Goal: Communication & Community: Share content

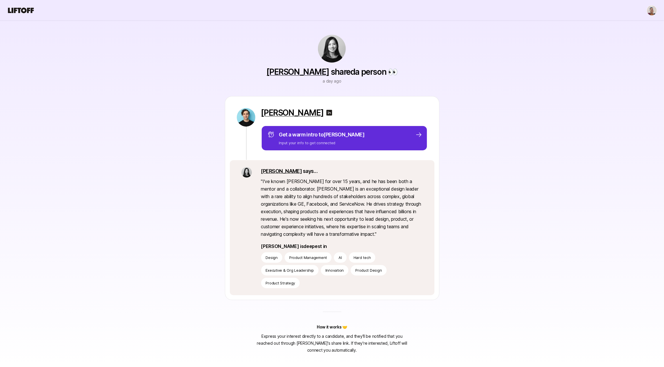
click at [299, 73] on link "Stacy La" at bounding box center [298, 72] width 63 height 10
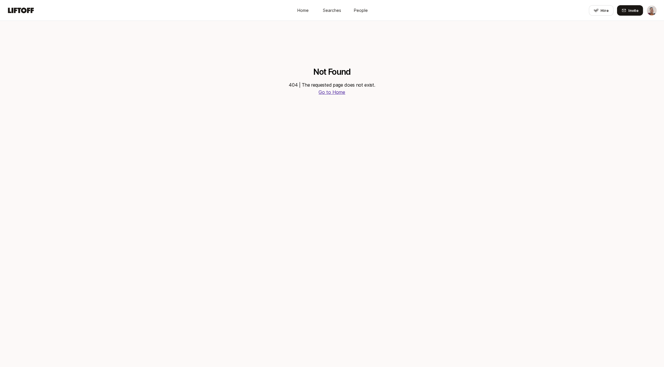
click at [339, 94] on p "Go to Home" at bounding box center [332, 92] width 27 height 7
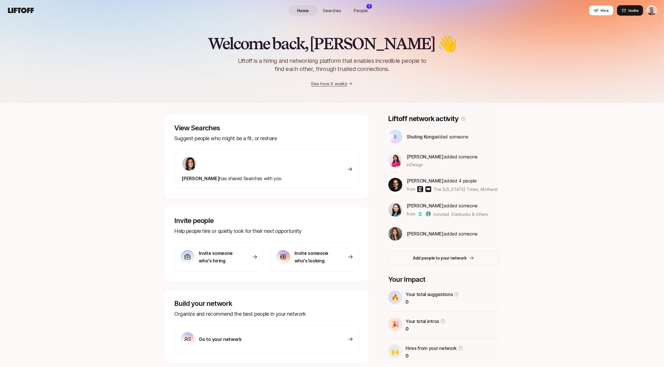
click at [363, 8] on span "People" at bounding box center [361, 11] width 14 height 6
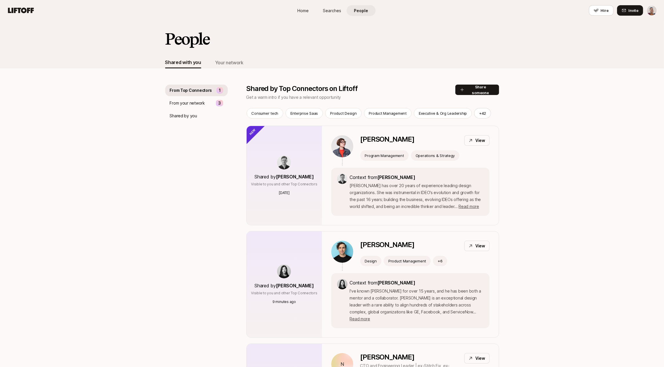
click at [191, 91] on p "From Top Connectors" at bounding box center [191, 90] width 42 height 7
click at [185, 117] on p "Shared by you" at bounding box center [183, 116] width 27 height 7
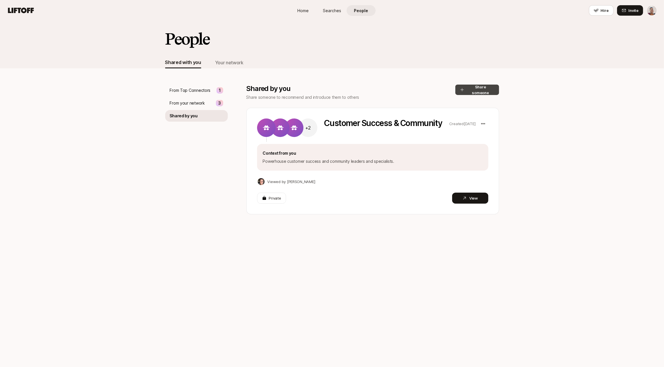
click at [485, 89] on button "Share someone" at bounding box center [478, 90] width 44 height 10
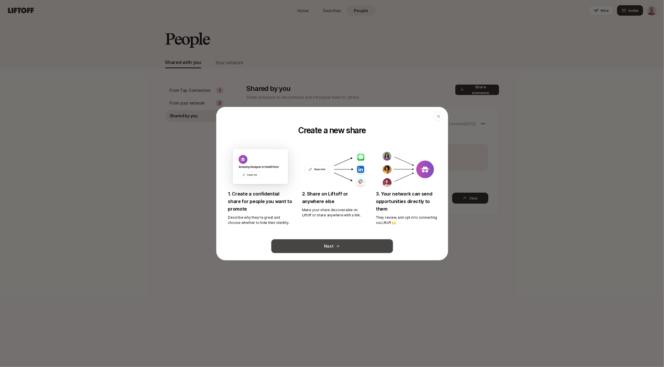
click at [365, 246] on button "Next" at bounding box center [332, 247] width 122 height 14
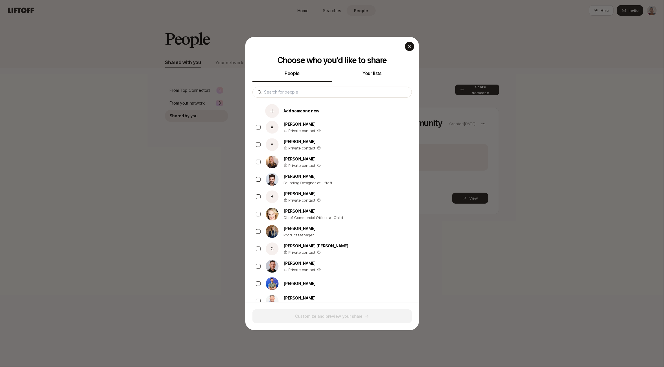
click at [409, 47] on icon "button" at bounding box center [409, 46] width 5 height 5
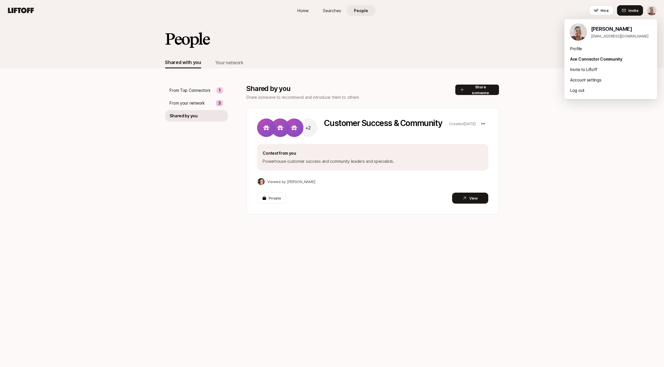
click at [652, 12] on html "Home Searches People Hire Home Searches People Hire Hire Invite People Shared w…" at bounding box center [332, 183] width 664 height 367
click at [599, 50] on div "Profile" at bounding box center [611, 49] width 93 height 10
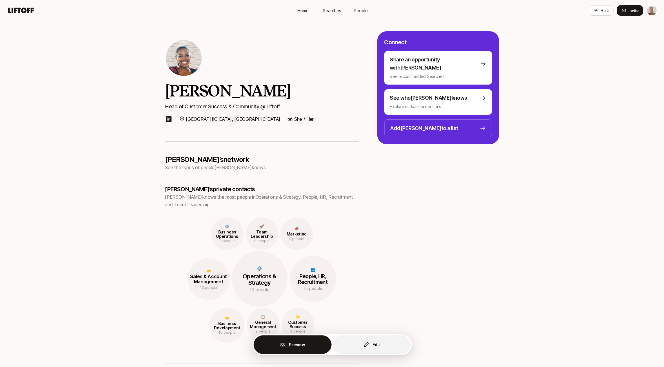
click at [378, 345] on p "Edit" at bounding box center [376, 345] width 7 height 7
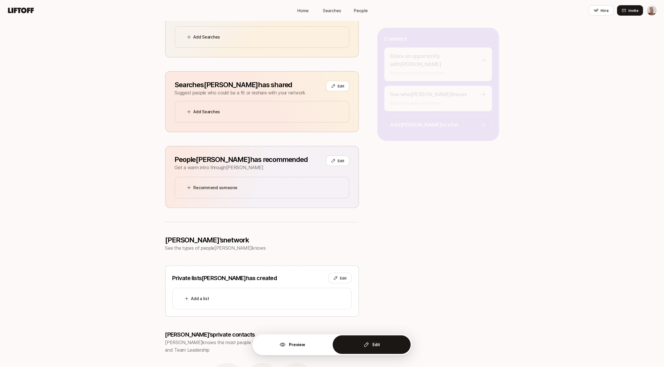
scroll to position [175, 0]
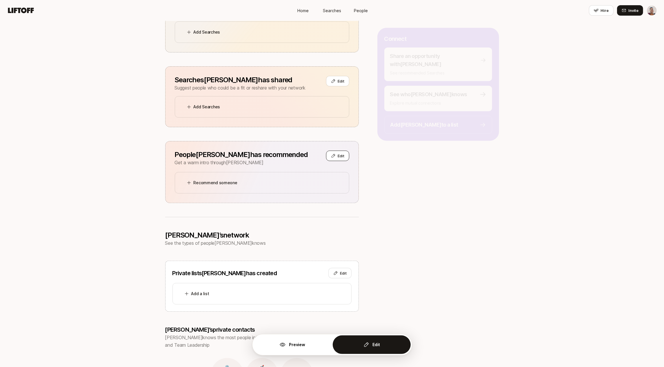
click at [343, 153] on span "Edit" at bounding box center [341, 156] width 6 height 6
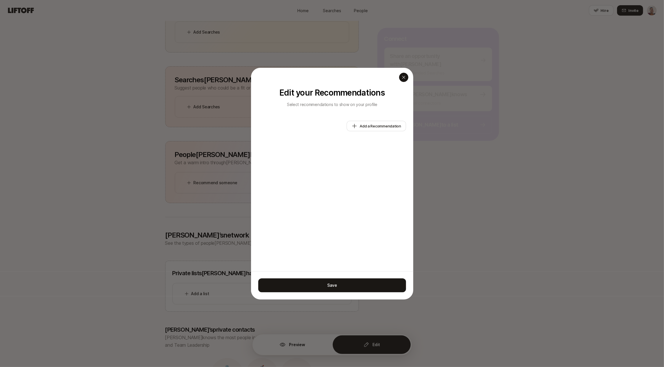
click at [404, 77] on icon "button" at bounding box center [403, 77] width 3 height 3
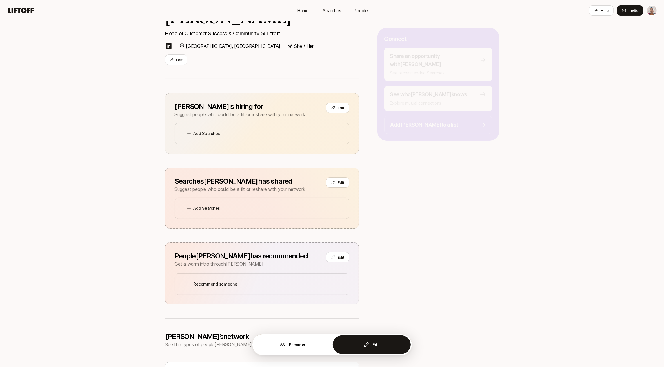
scroll to position [0, 0]
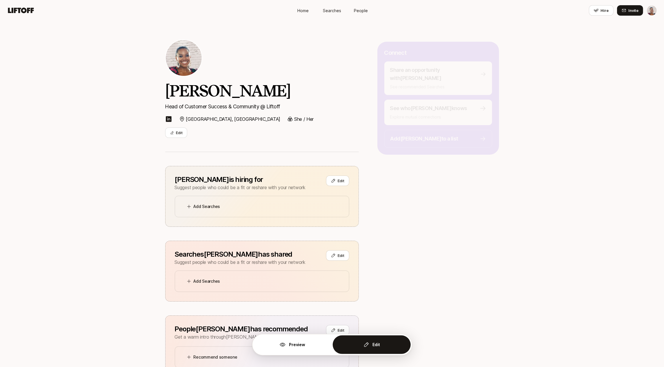
click at [354, 10] on link "People" at bounding box center [361, 10] width 29 height 11
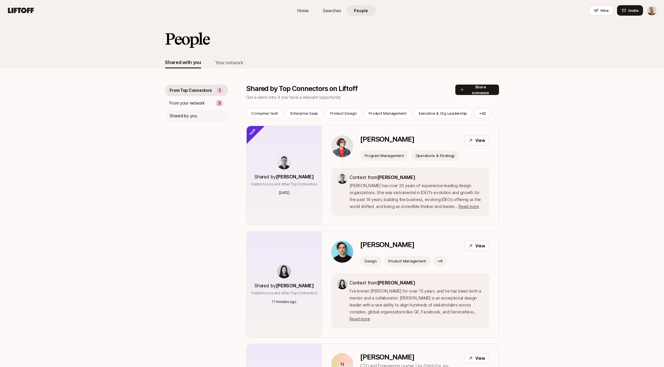
click at [204, 117] on div "Shared by you" at bounding box center [196, 116] width 63 height 12
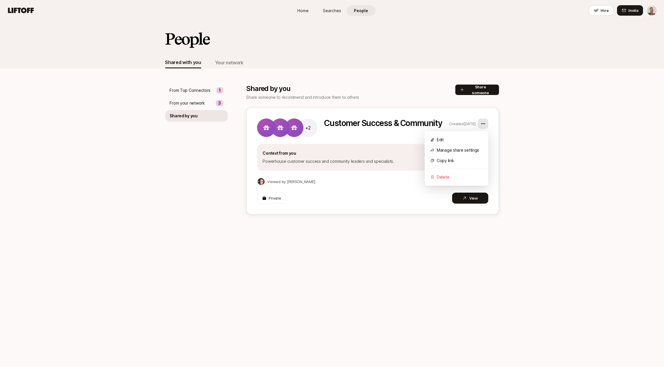
click at [483, 122] on html "Home Searches People Hire Home Searches People Hire Hire Invite People Shared w…" at bounding box center [332, 183] width 664 height 367
click at [468, 139] on div "Edit" at bounding box center [457, 140] width 64 height 10
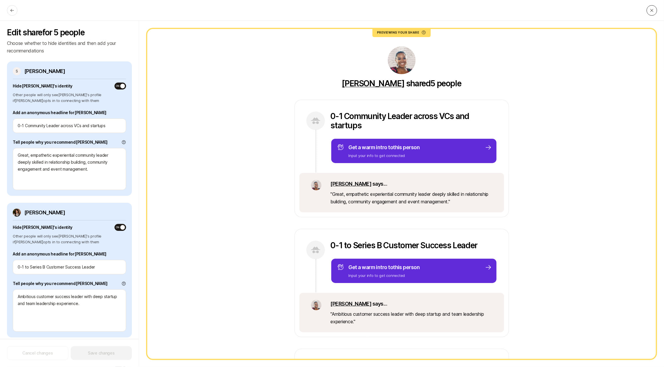
click at [653, 13] on button at bounding box center [652, 10] width 10 height 10
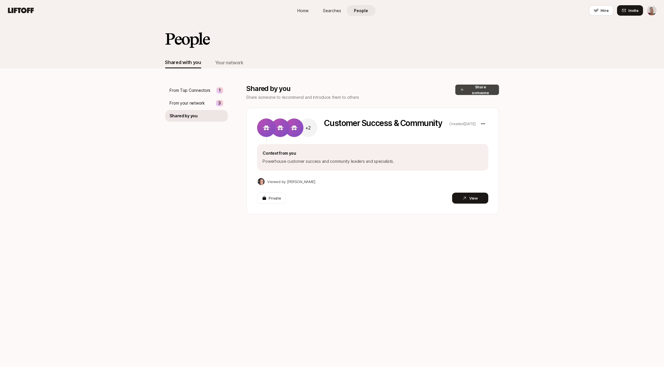
click at [470, 86] on button "Share someone" at bounding box center [478, 90] width 44 height 10
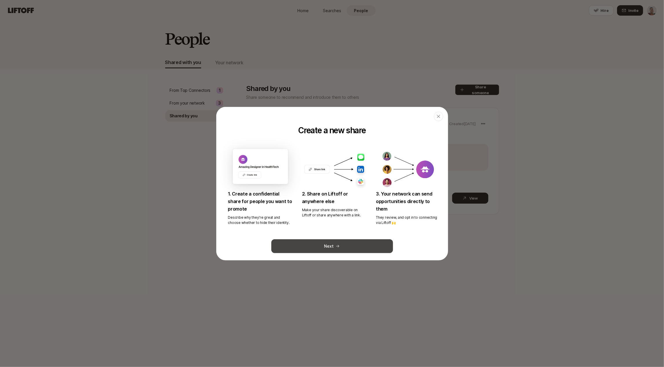
click at [347, 241] on button "Next" at bounding box center [332, 247] width 122 height 14
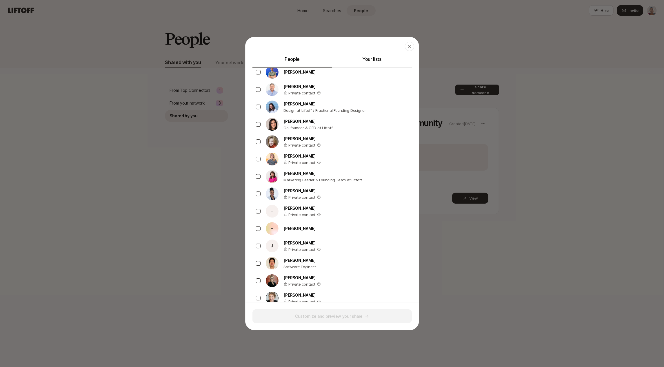
scroll to position [205, 0]
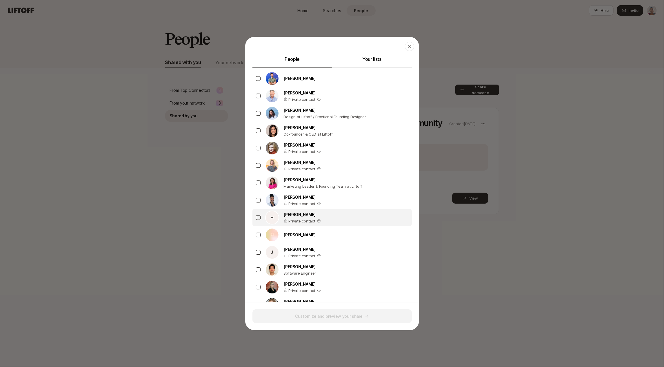
click at [337, 219] on div "H Haley Steinhauser Private contact" at bounding box center [333, 217] width 160 height 17
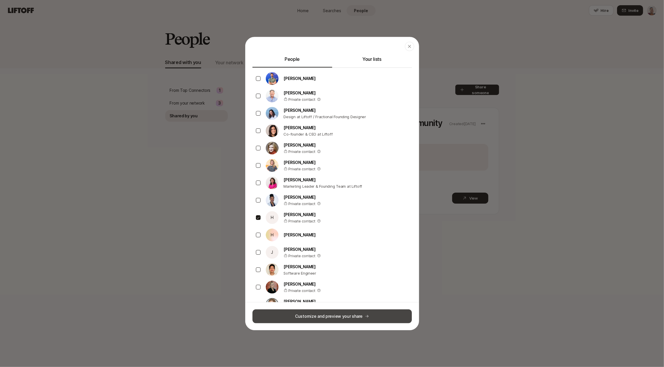
click at [350, 314] on button "Customize and preview your share" at bounding box center [333, 316] width 160 height 14
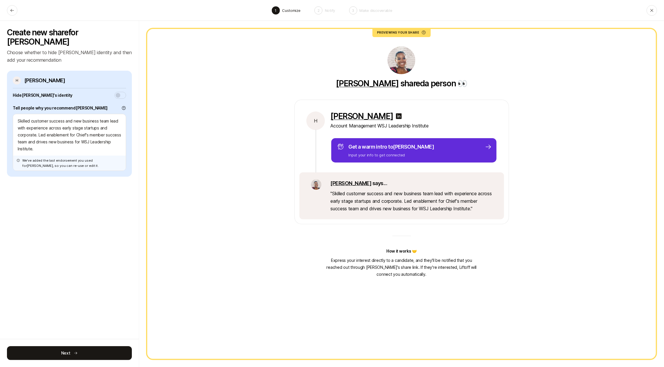
click at [118, 93] on span "button" at bounding box center [118, 95] width 5 height 5
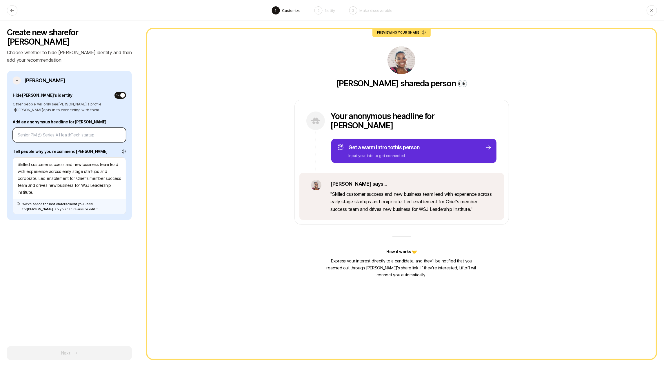
click at [82, 132] on input at bounding box center [70, 135] width 104 height 7
type textarea "x"
type input "T"
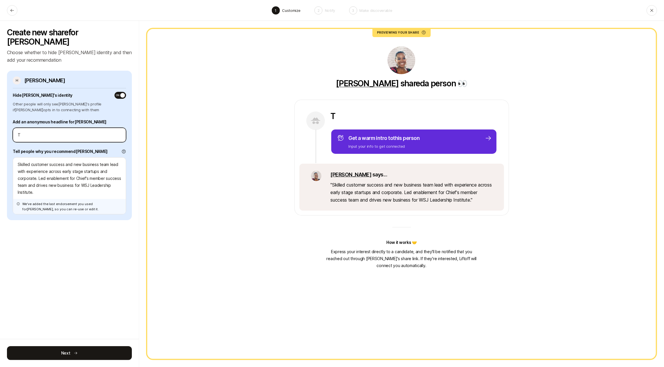
type textarea "x"
type input "Te"
type textarea "x"
type input "Tes"
type textarea "x"
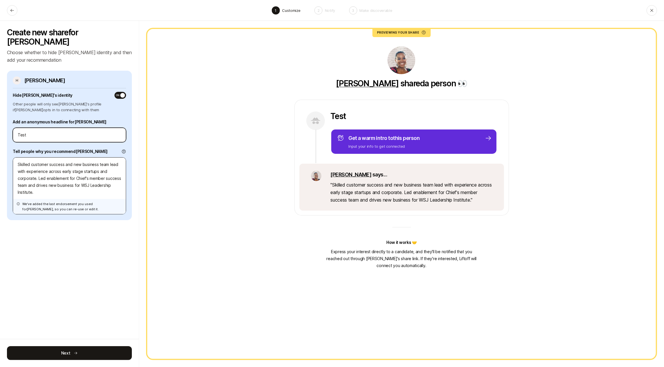
type input "Test"
click at [35, 157] on textarea "Skilled customer success and new business team lead with experience across earl…" at bounding box center [69, 185] width 113 height 57
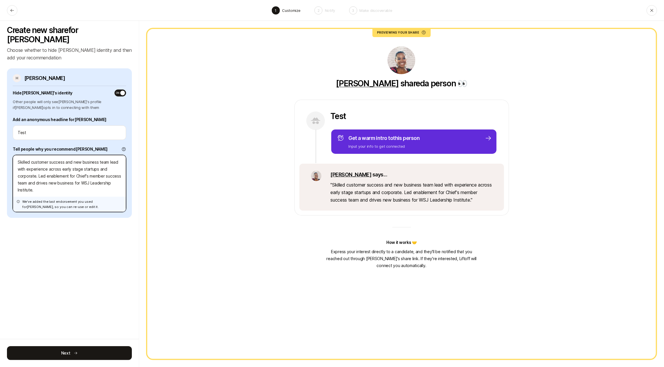
drag, startPoint x: 75, startPoint y: 165, endPoint x: 104, endPoint y: 168, distance: 28.6
click at [104, 168] on textarea "Skilled customer success and new business team lead with experience across earl…" at bounding box center [69, 183] width 113 height 57
type textarea "x"
type textarea "Skilled customer success and new business team lead with experience across earl…"
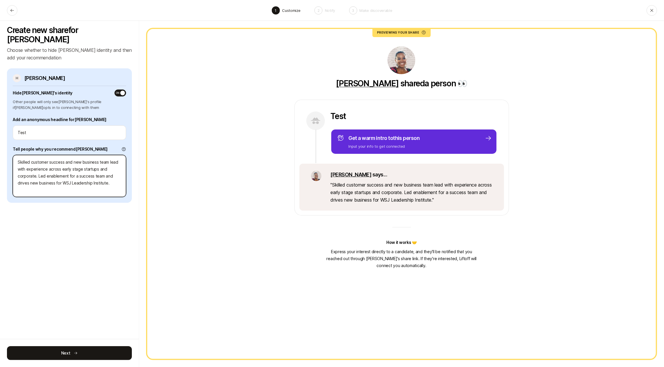
type textarea "x"
type textarea "Skilled customer success and new business team lead with experience across earl…"
type textarea "x"
type textarea "Skilled customer success and new business team lead with experience across earl…"
type textarea "x"
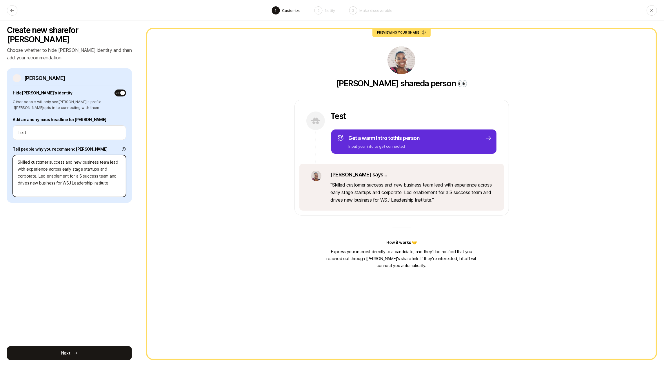
type textarea "Skilled customer success and new business team lead with experience across earl…"
type textarea "x"
type textarea "Skilled customer success and new business team lead with experience across earl…"
type textarea "x"
type textarea "Skilled customer success and new business team lead with experience across earl…"
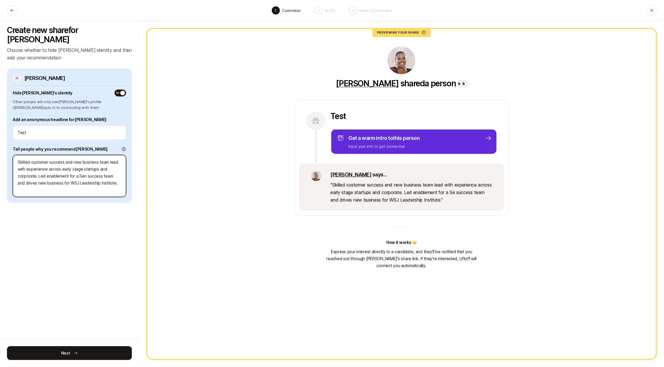
type textarea "x"
type textarea "Skilled customer success and new business team lead with experience across earl…"
type textarea "x"
type textarea "Skilled customer success and new business team lead with experience across earl…"
type textarea "x"
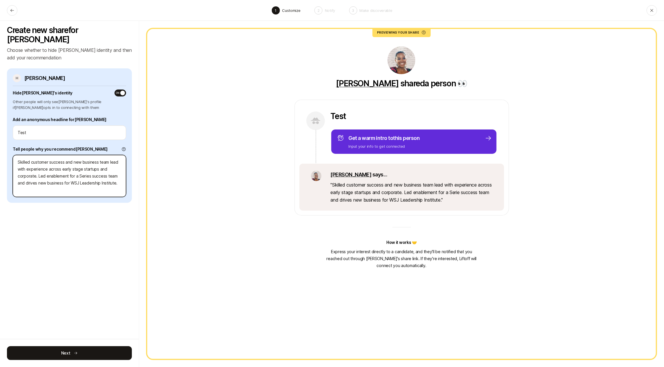
type textarea "Skilled customer success and new business team lead with experience across earl…"
type textarea "x"
type textarea "Skilled customer success and new business team lead with experience across earl…"
type textarea "x"
type textarea "Skilled customer success and new business team lead with experience across earl…"
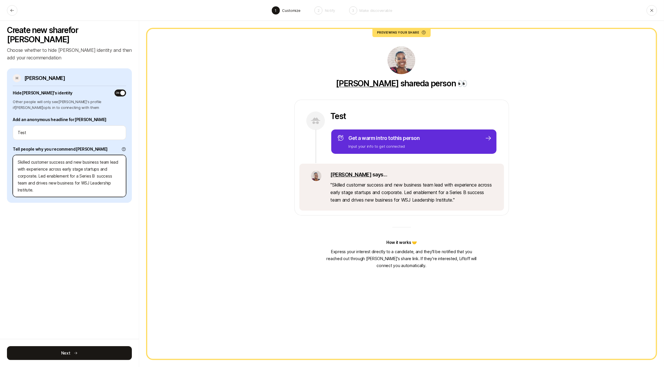
type textarea "x"
type textarea "Skilled customer success and new business team lead with experience across earl…"
type textarea "x"
type textarea "Skilled customer success and new business team lead with experience across earl…"
type textarea "x"
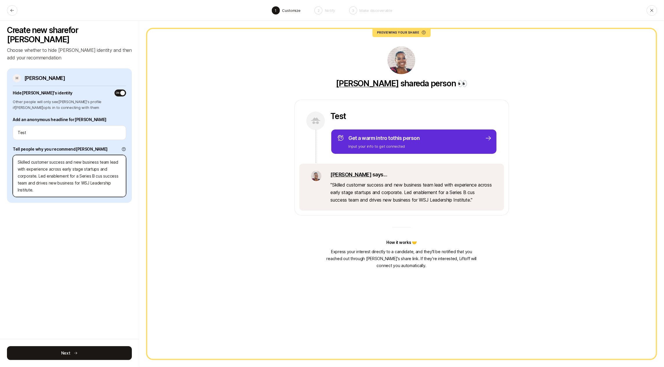
type textarea "Skilled customer success and new business team lead with experience across earl…"
type textarea "x"
type textarea "Skilled customer success and new business team lead with experience across earl…"
type textarea "x"
type textarea "Skilled customer success and new business team lead with experience across earl…"
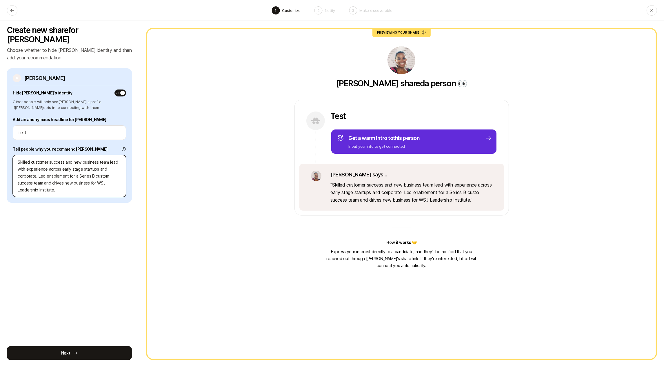
type textarea "x"
type textarea "Skilled customer success and new business team lead with experience across earl…"
type textarea "x"
type textarea "Skilled customer success and new business team lead with experience across earl…"
drag, startPoint x: 78, startPoint y: 166, endPoint x: 93, endPoint y: 166, distance: 14.8
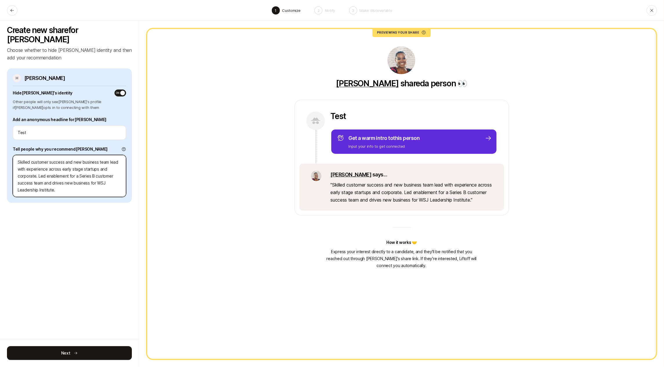
click at [93, 166] on textarea "Skilled customer success and new business team lead with experience across earl…" at bounding box center [69, 176] width 113 height 42
type textarea "x"
type textarea "Skilled customer success and new business team lead with experience across earl…"
type textarea "x"
type textarea "Skilled customer success and new business team lead with experience across earl…"
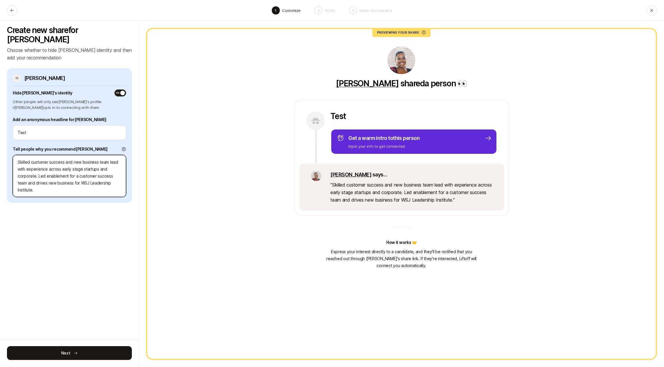
type textarea "x"
type textarea "Skilled customer success and new business team lead with experience across earl…"
type textarea "x"
type textarea "Skilled customer success and new business team lead with experience across earl…"
drag, startPoint x: 110, startPoint y: 166, endPoint x: 130, endPoint y: 166, distance: 19.7
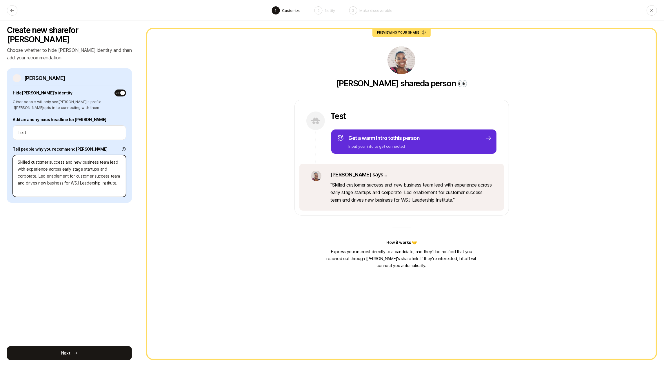
click at [130, 166] on div "H Haley Steinhauser Hide Haley 's identity ON Other people will only see Haley …" at bounding box center [69, 135] width 125 height 135
type textarea "x"
type textarea "Skilled customer success and new business team lead with experience across earl…"
type textarea "x"
type textarea "Skilled customer success and new business team lead with experience across earl…"
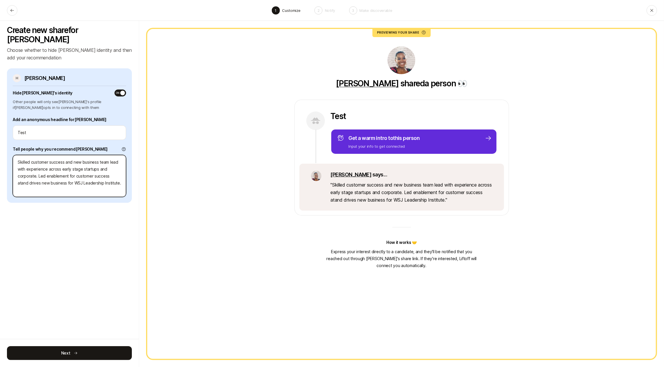
type textarea "x"
type textarea "Skilled customer success and new business team lead with experience across earl…"
type textarea "x"
type textarea "Skilled customer success and new business team lead with experience across earl…"
type textarea "x"
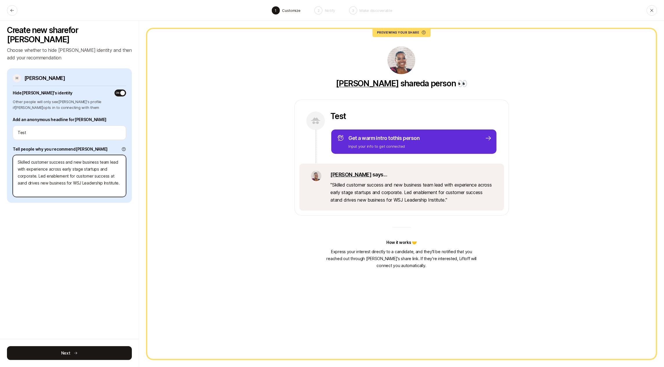
type textarea "Skilled customer success and new business team lead with experience across earl…"
paste textarea "Series B"
type textarea "x"
type textarea "Skilled customer success and new business team lead with experience across earl…"
type textarea "x"
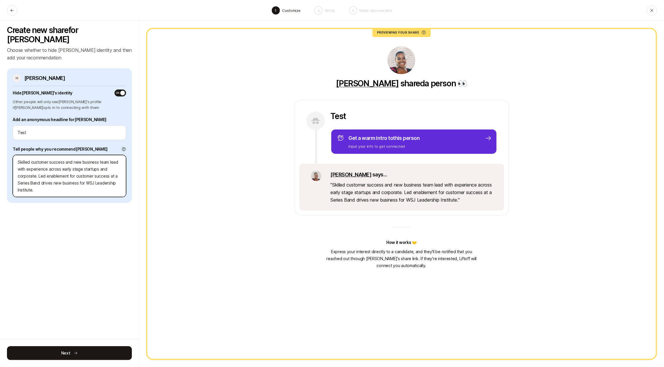
type textarea "Skilled customer success and new business team lead with experience across earl…"
type textarea "x"
type textarea "Skilled customer success and new business team lead with experience across earl…"
type textarea "x"
type textarea "Skilled customer success and new business team lead with experience across earl…"
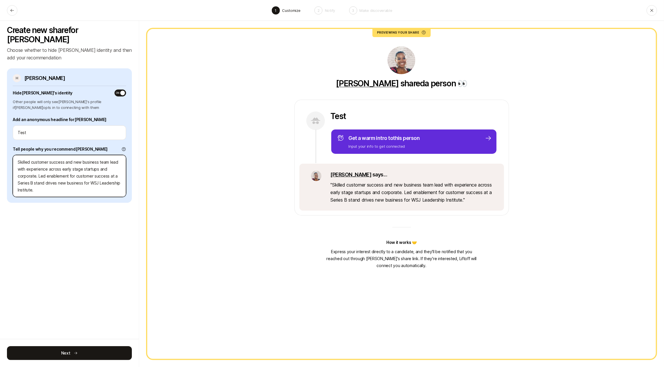
type textarea "x"
type textarea "Skilled customer success and new business team lead with experience across earl…"
type textarea "x"
type textarea "Skilled customer success and new business team lead with experience across earl…"
type textarea "x"
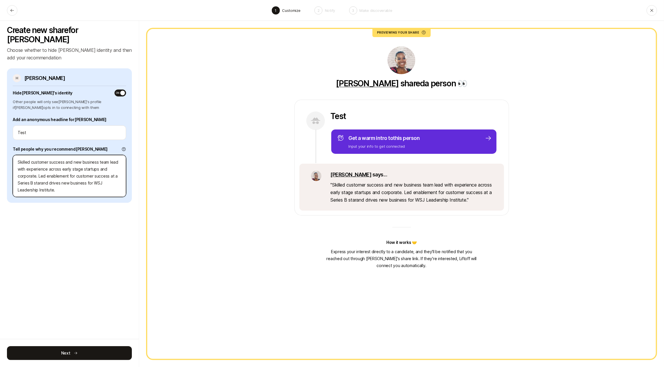
type textarea "Skilled customer success and new business team lead with experience across earl…"
type textarea "x"
type textarea "Skilled customer success and new business team lead with experience across earl…"
type textarea "x"
type textarea "Skilled customer success and new business team lead with experience across earl…"
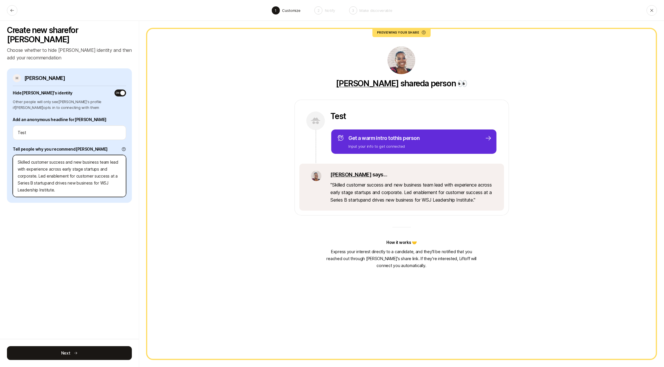
type textarea "x"
type textarea "Skilled customer success and new business team lead with experience across earl…"
drag, startPoint x: 94, startPoint y: 174, endPoint x: 114, endPoint y: 178, distance: 20.8
click at [114, 178] on textarea "Skilled customer success and new business team lead with experience across earl…" at bounding box center [69, 176] width 113 height 42
type textarea "x"
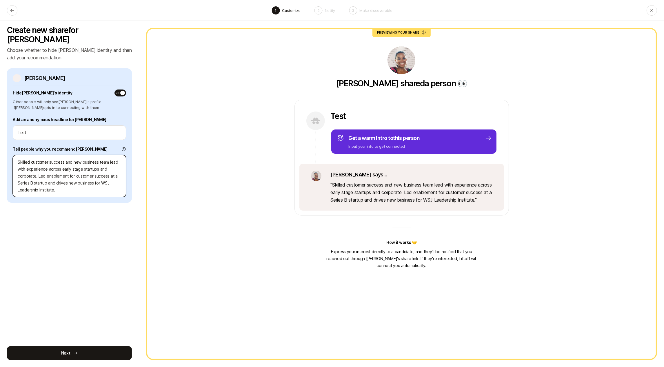
type textarea "Skilled customer success and new business team lead with experience across earl…"
type textarea "x"
type textarea "Skilled customer success and new business team lead with experience across earl…"
type textarea "x"
type textarea "Skilled customer success and new business team lead with experience across earl…"
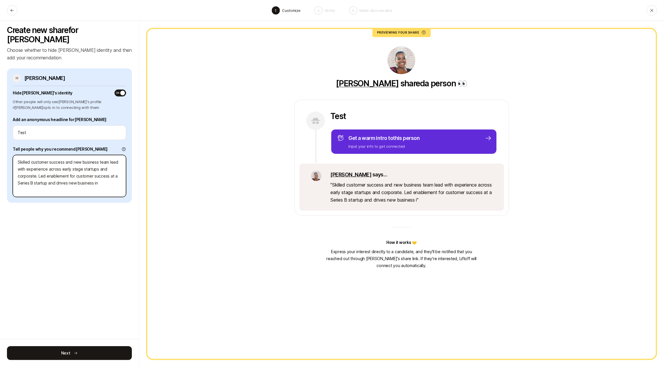
type textarea "x"
type textarea "Skilled customer success and new business team lead with experience across earl…"
type textarea "x"
type textarea "Skilled customer success and new business team lead with experience across earl…"
type textarea "x"
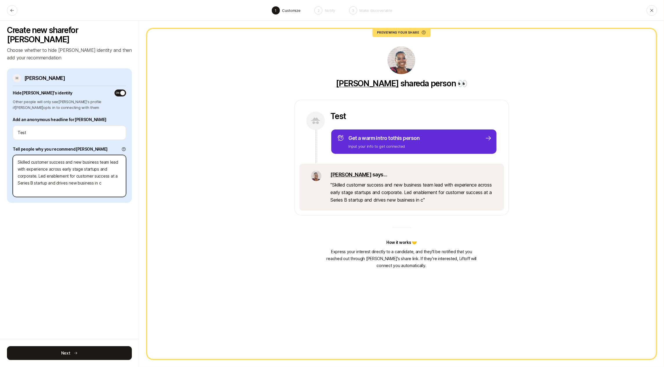
type textarea "Skilled customer success and new business team lead with experience across earl…"
type textarea "x"
type textarea "Skilled customer success and new business team lead with experience across earl…"
type textarea "x"
type textarea "Skilled customer success and new business team lead with experience across earl…"
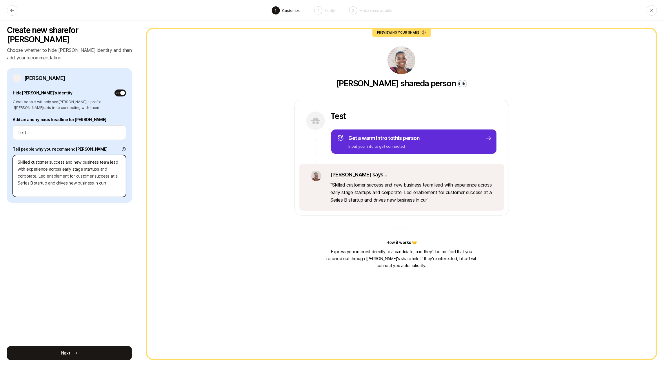
type textarea "x"
type textarea "Skilled customer success and new business team lead with experience across earl…"
type textarea "x"
type textarea "Skilled customer success and new business team lead with experience across earl…"
type textarea "x"
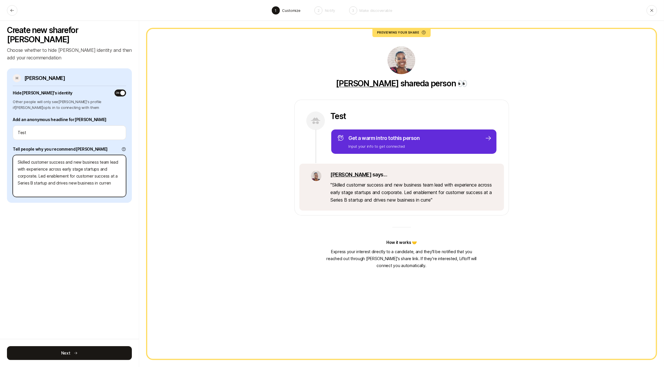
type textarea "Skilled customer success and new business team lead with experience across earl…"
type textarea "x"
type textarea "Skilled customer success and new business team lead with experience across earl…"
type textarea "x"
type textarea "Skilled customer success and new business team lead with experience across earl…"
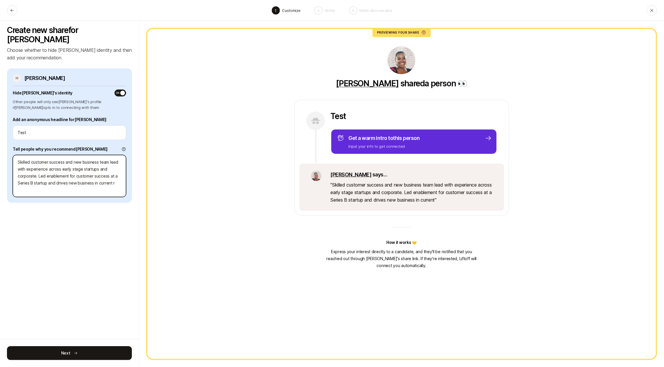
type textarea "x"
type textarea "Skilled customer success and new business team lead with experience across earl…"
type textarea "x"
type textarea "Skilled customer success and new business team lead with experience across earl…"
type textarea "x"
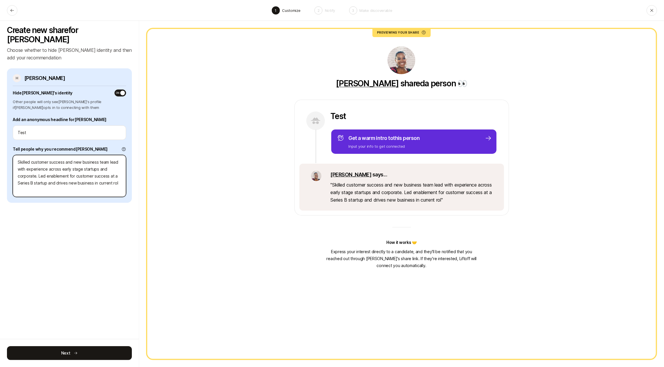
type textarea "Skilled customer success and new business team lead with experience across earl…"
type textarea "x"
type textarea "Skilled customer success and new business team lead with experience across earl…"
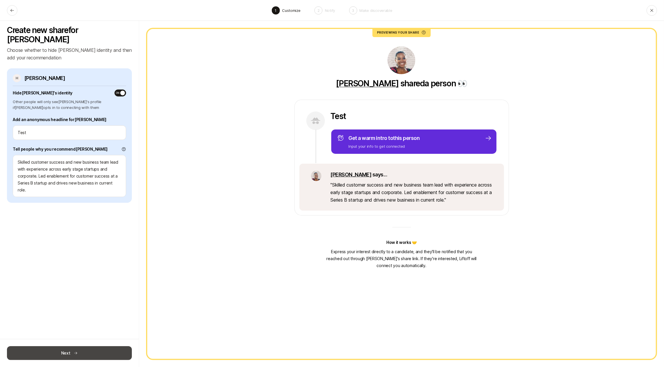
click at [105, 351] on button "Next" at bounding box center [69, 354] width 125 height 14
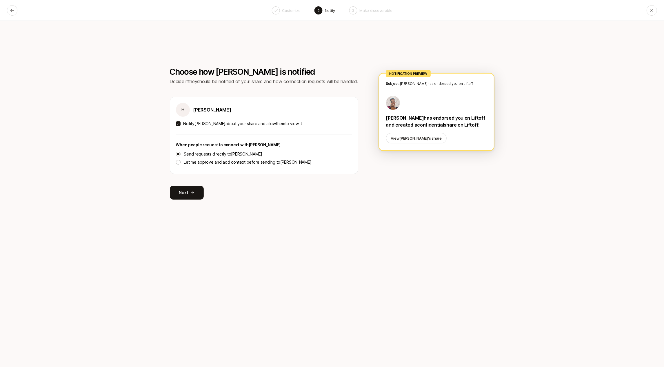
click at [177, 162] on button "Let me approve and add context before sending to Haley" at bounding box center [178, 162] width 5 height 5
click at [179, 125] on button "Notify Haley about your share and allow them to view it" at bounding box center [178, 124] width 5 height 5
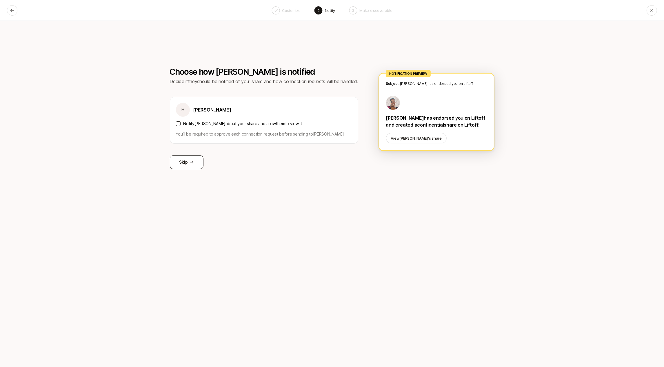
click at [186, 161] on button "Skip" at bounding box center [187, 162] width 34 height 14
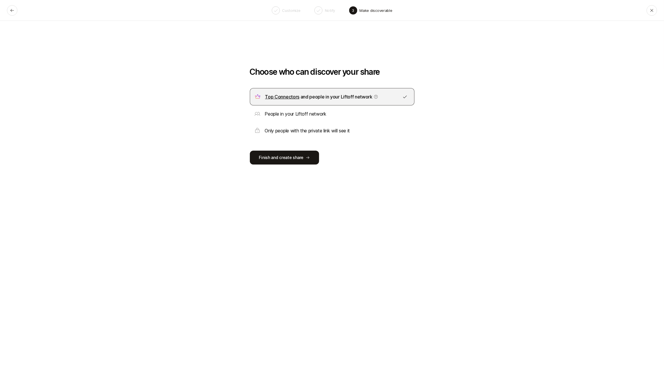
click at [315, 114] on p "People in your Liftoff network" at bounding box center [295, 114] width 61 height 8
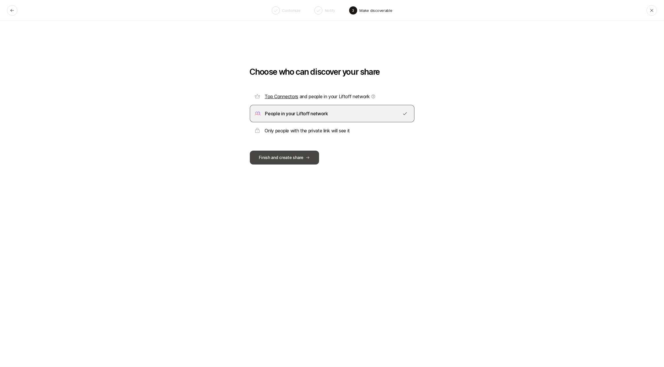
click at [275, 156] on button "Finish and create share" at bounding box center [285, 158] width 70 height 14
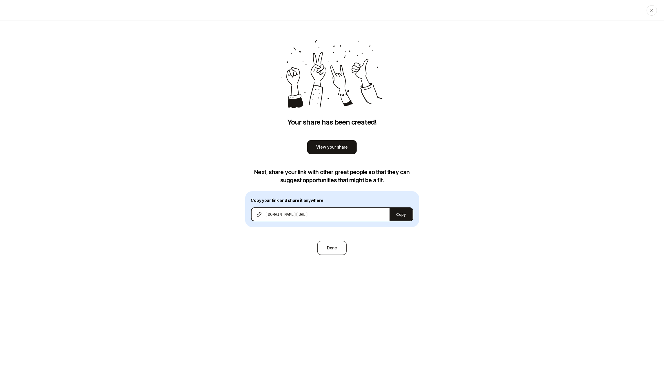
click at [338, 248] on button "Done" at bounding box center [332, 248] width 29 height 14
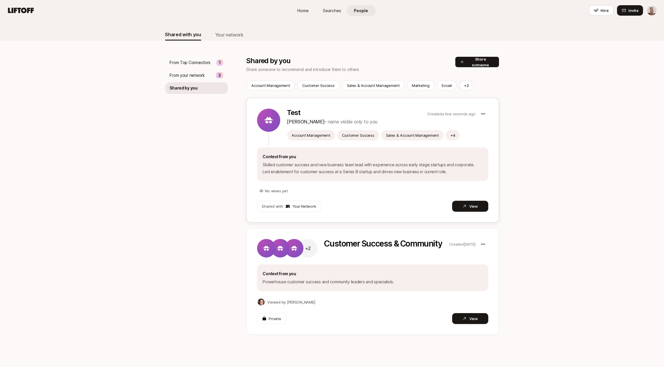
scroll to position [39, 0]
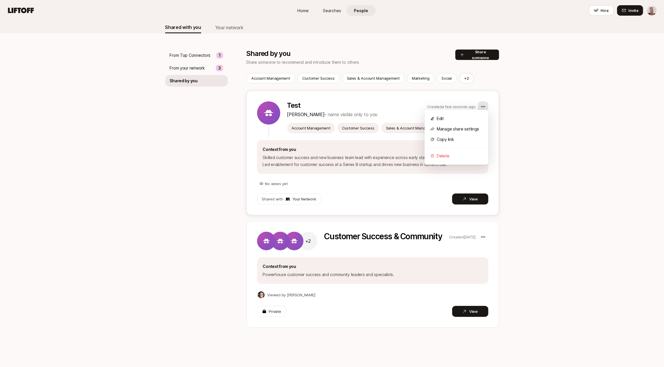
click at [487, 102] on html "Home Searches People Hire Home Searches People Hire Hire Invite People Shared w…" at bounding box center [332, 148] width 664 height 367
click at [474, 118] on div "Edit" at bounding box center [457, 118] width 64 height 10
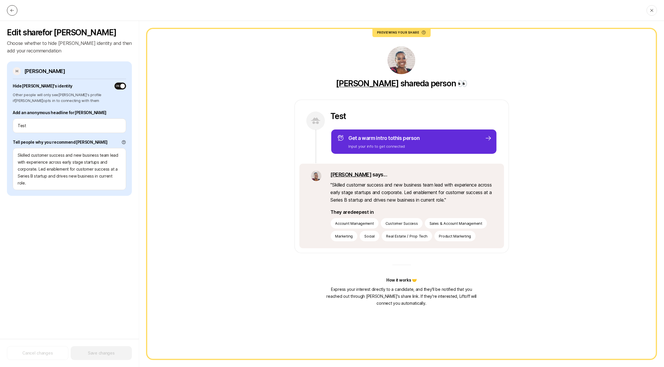
click at [15, 10] on button at bounding box center [12, 10] width 10 height 10
type textarea "x"
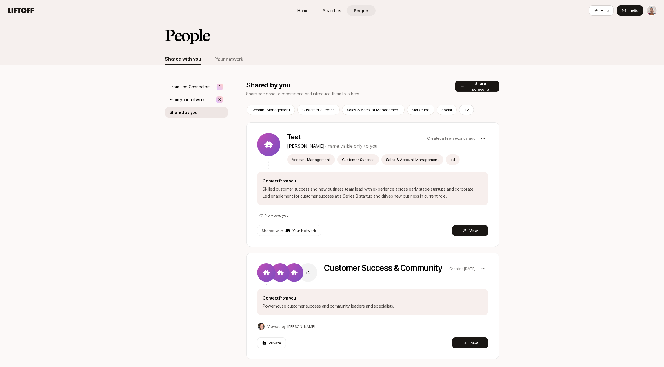
scroll to position [0, 0]
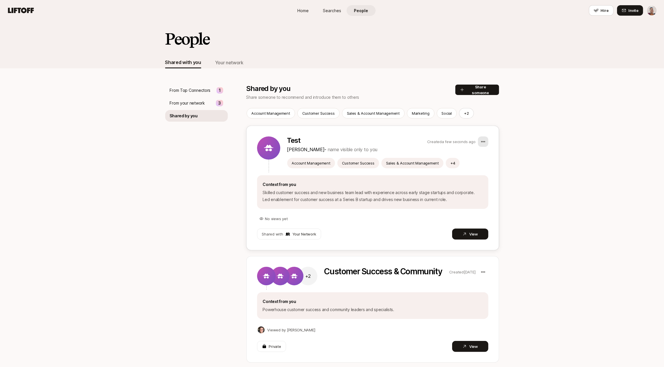
click at [484, 144] on html "Home Searches People Hire Home Searches People Hire Hire Invite People Shared w…" at bounding box center [332, 183] width 664 height 367
click at [451, 193] on div "Delete" at bounding box center [457, 195] width 64 height 10
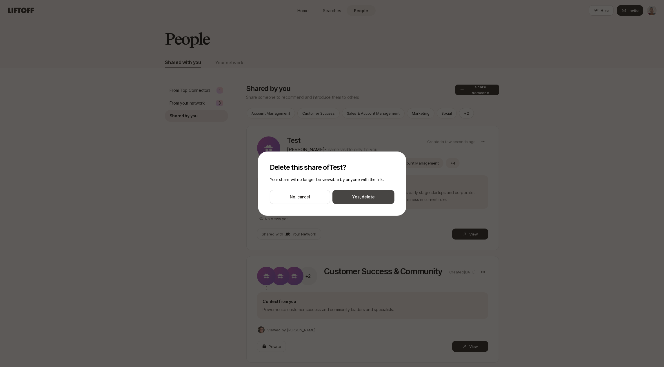
click at [371, 195] on button "Yes, delete" at bounding box center [364, 197] width 62 height 14
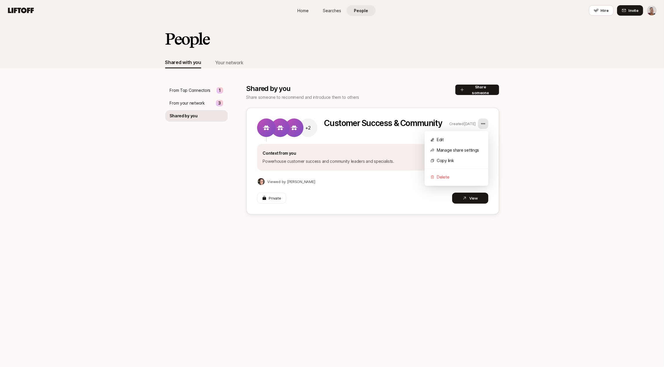
click at [482, 122] on html "Home Searches People Hire Home Searches People Hire Hire Invite People Shared w…" at bounding box center [332, 183] width 664 height 367
